Goal: Check status: Check status

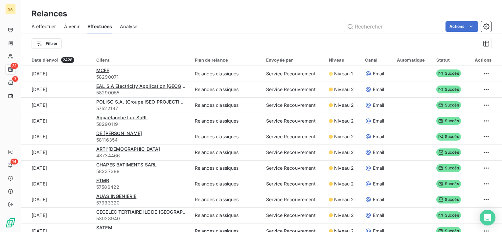
click at [53, 25] on span "À effectuer" at bounding box center [44, 26] width 25 height 7
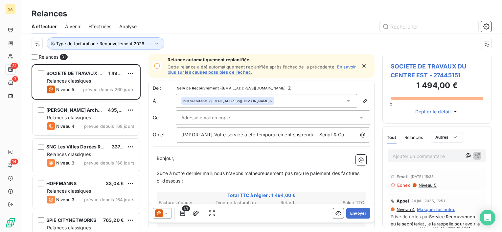
click at [224, 70] on link "En savoir plus sur les causes possibles de l’échec." at bounding box center [261, 69] width 188 height 11
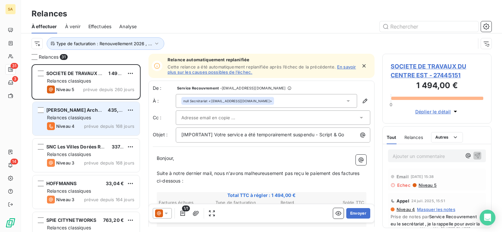
click at [106, 125] on span "prévue depuis 168 jours" at bounding box center [109, 126] width 50 height 5
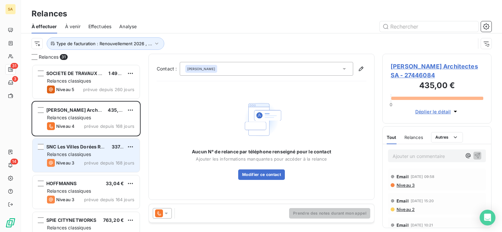
click at [109, 153] on div "Relances classiques" at bounding box center [90, 154] width 87 height 7
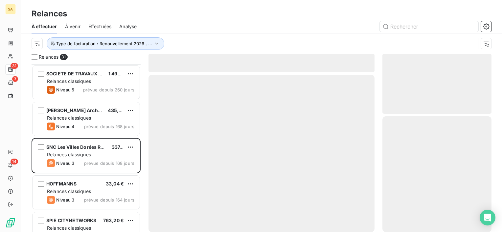
scroll to position [66, 0]
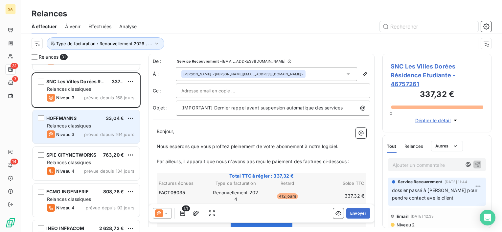
click at [112, 130] on div "HOFFMANNS 33,04 € Relances classiques Niveau 3 prévue depuis 164 jours" at bounding box center [86, 126] width 107 height 33
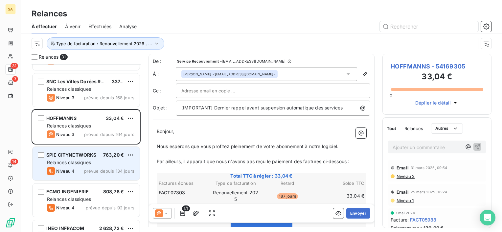
click at [112, 157] on span "763,20 €" at bounding box center [113, 155] width 21 height 6
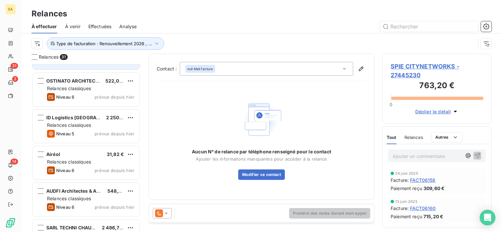
scroll to position [972, 0]
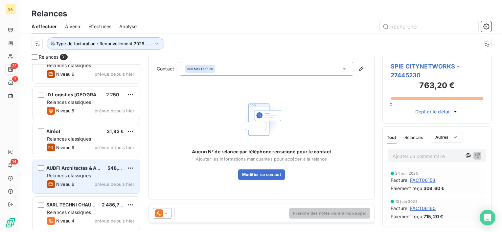
click at [101, 171] on span "AUDFI Architectes & Associés" at bounding box center [80, 168] width 68 height 6
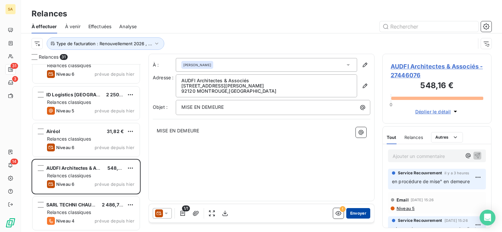
click at [355, 218] on button "Envoyer" at bounding box center [358, 213] width 24 height 11
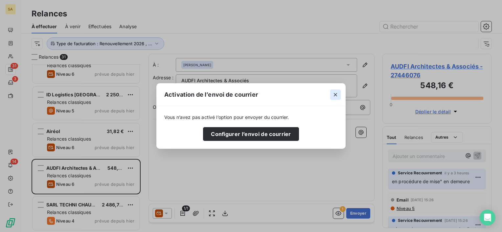
click at [332, 95] on icon "button" at bounding box center [335, 95] width 7 height 7
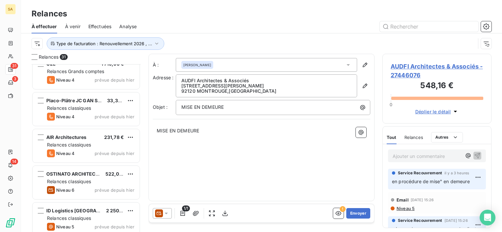
scroll to position [972, 0]
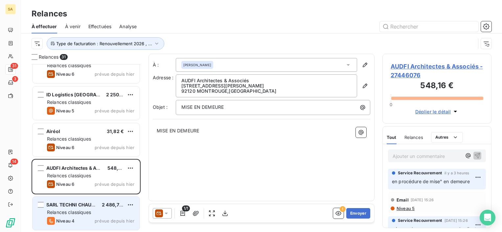
click at [100, 202] on div "SARL TECHNI CHAUF 37 2 486,71 €" at bounding box center [90, 205] width 87 height 6
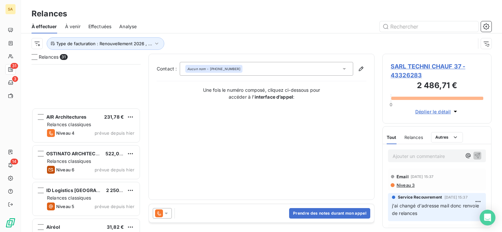
scroll to position [972, 0]
